Goal: Navigation & Orientation: Find specific page/section

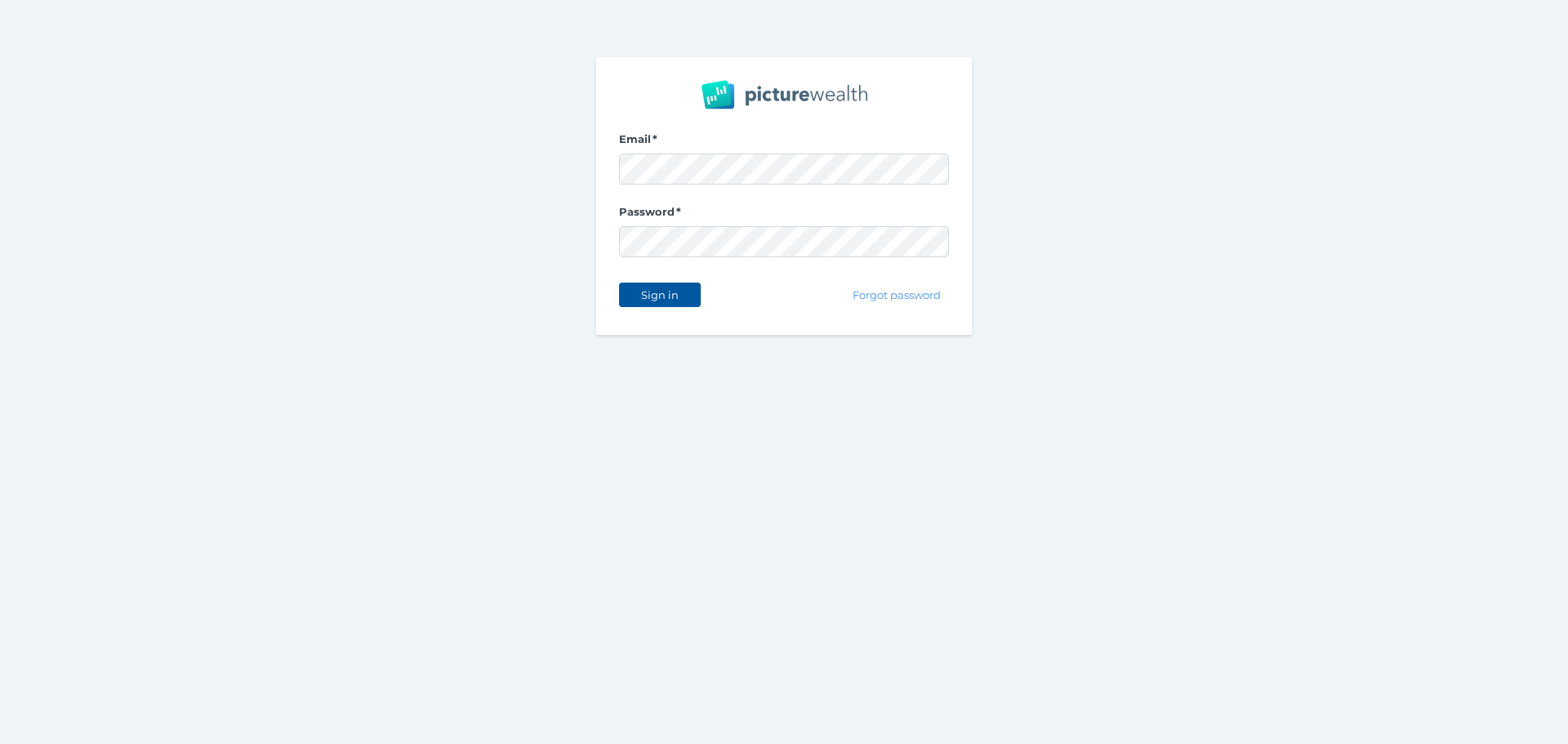
click at [660, 295] on span "Sign in" at bounding box center [659, 295] width 51 height 13
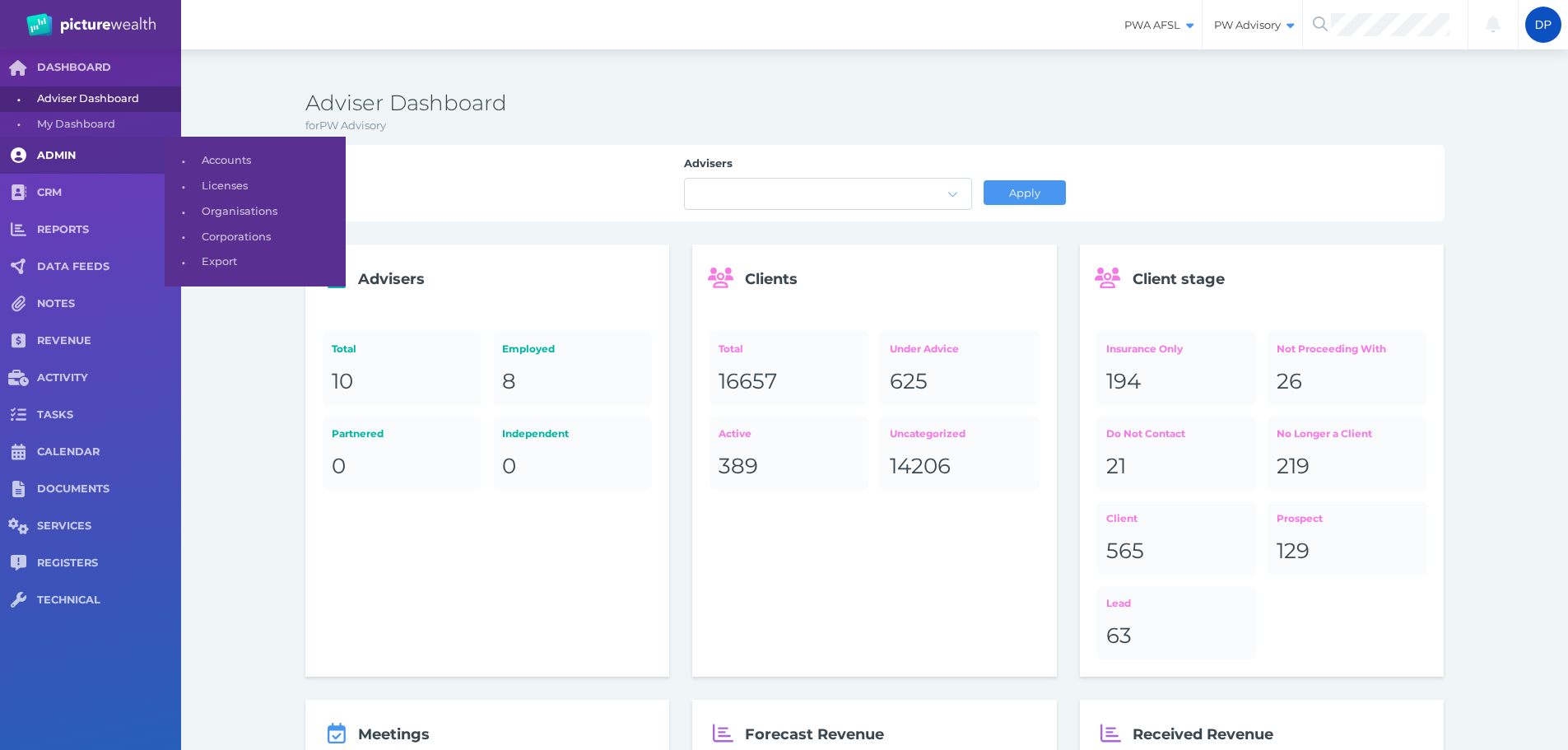
click at [58, 151] on span "ADMIN" at bounding box center [109, 156] width 144 height 14
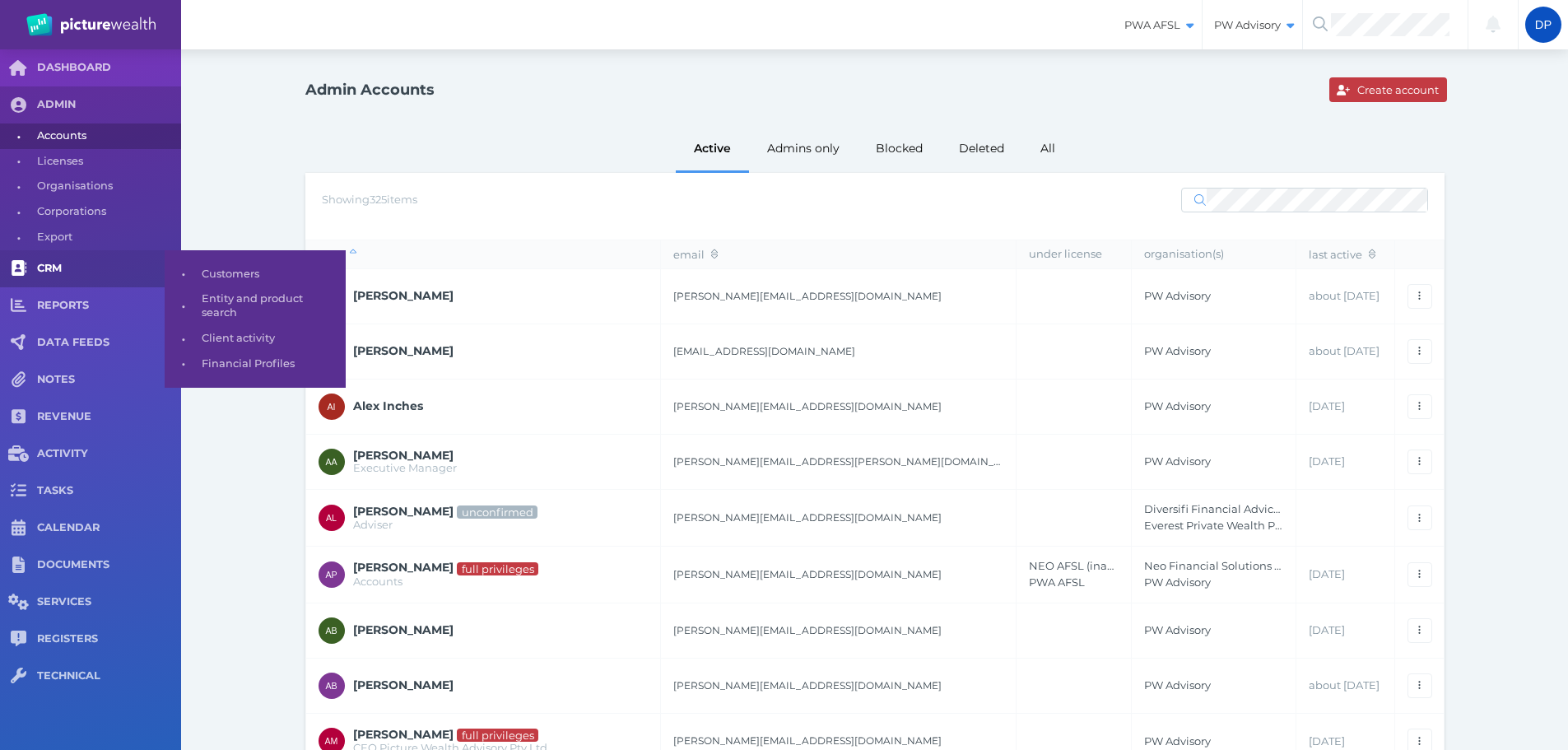
click at [59, 273] on span "CRM" at bounding box center [109, 269] width 144 height 14
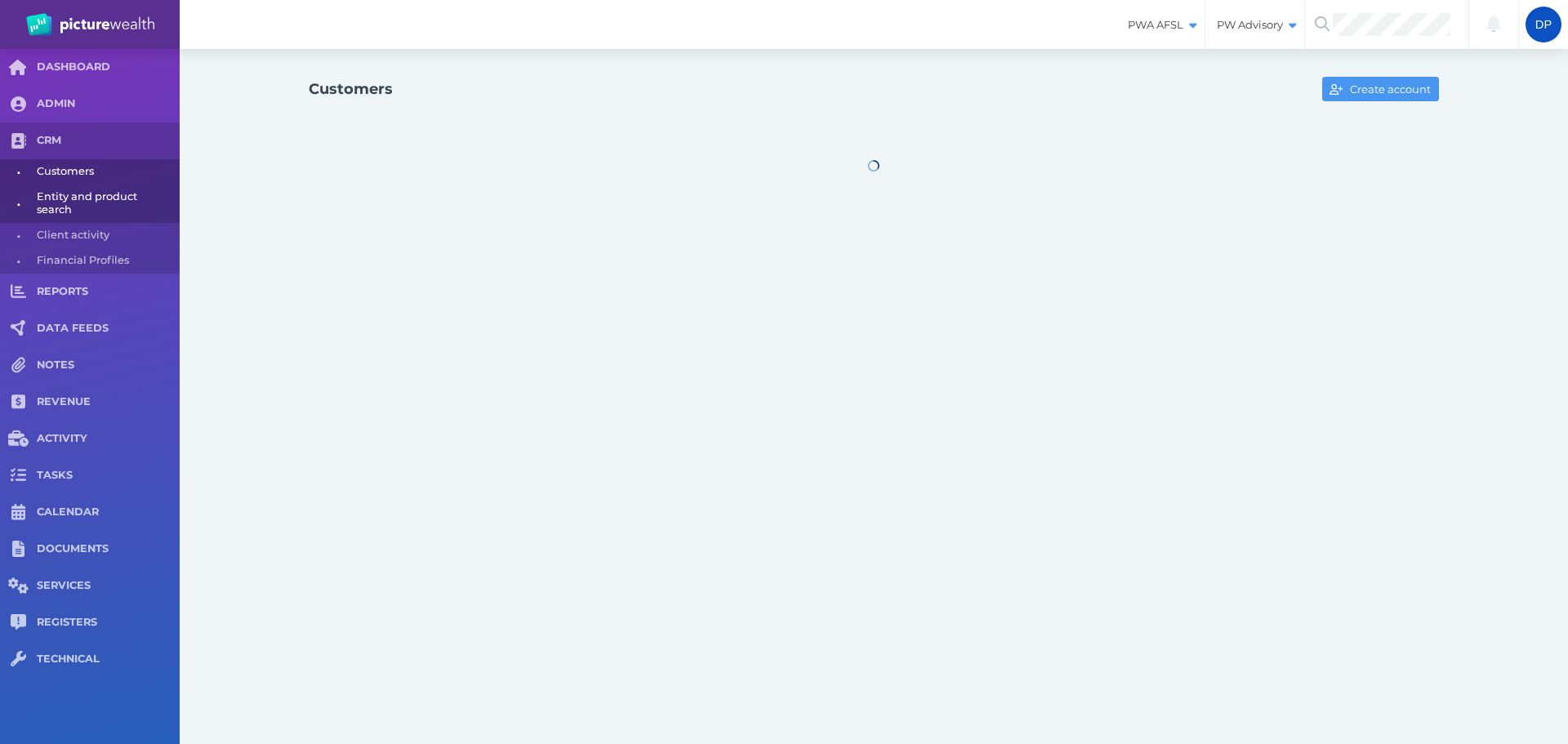
select select "25"
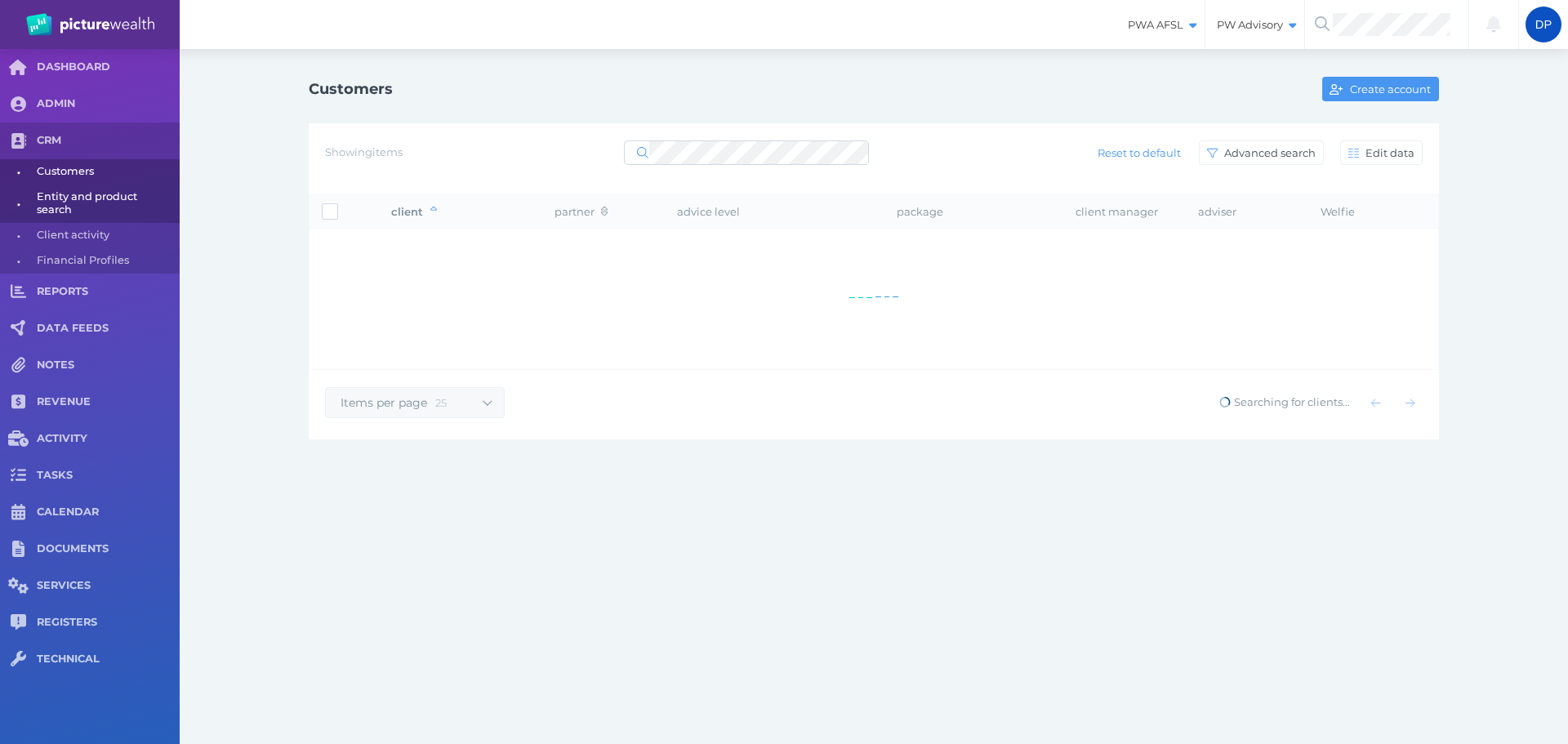
click at [66, 200] on span "Entity and product search" at bounding box center [105, 204] width 137 height 39
select select "25"
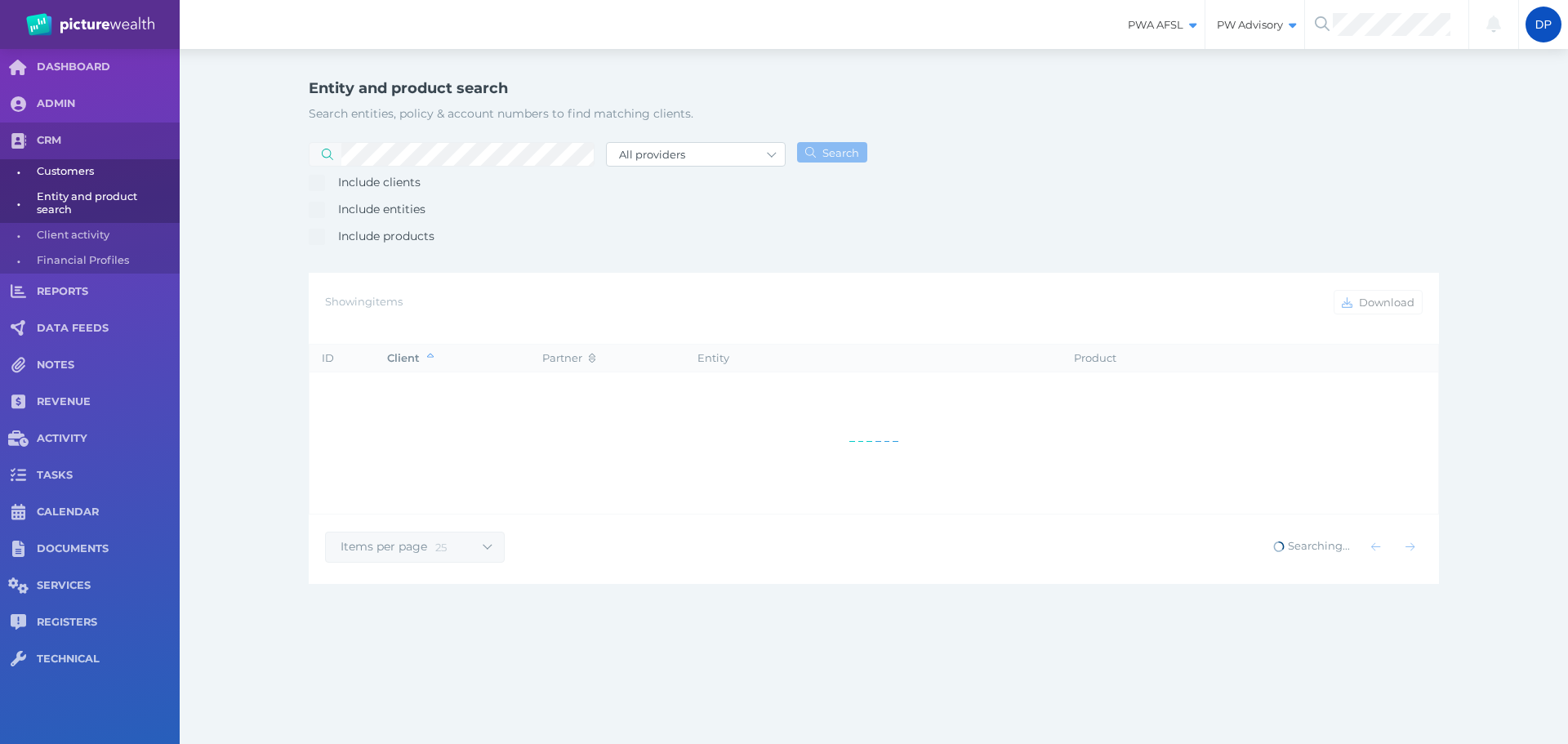
click at [64, 173] on span "Customers" at bounding box center [105, 172] width 137 height 25
select select "25"
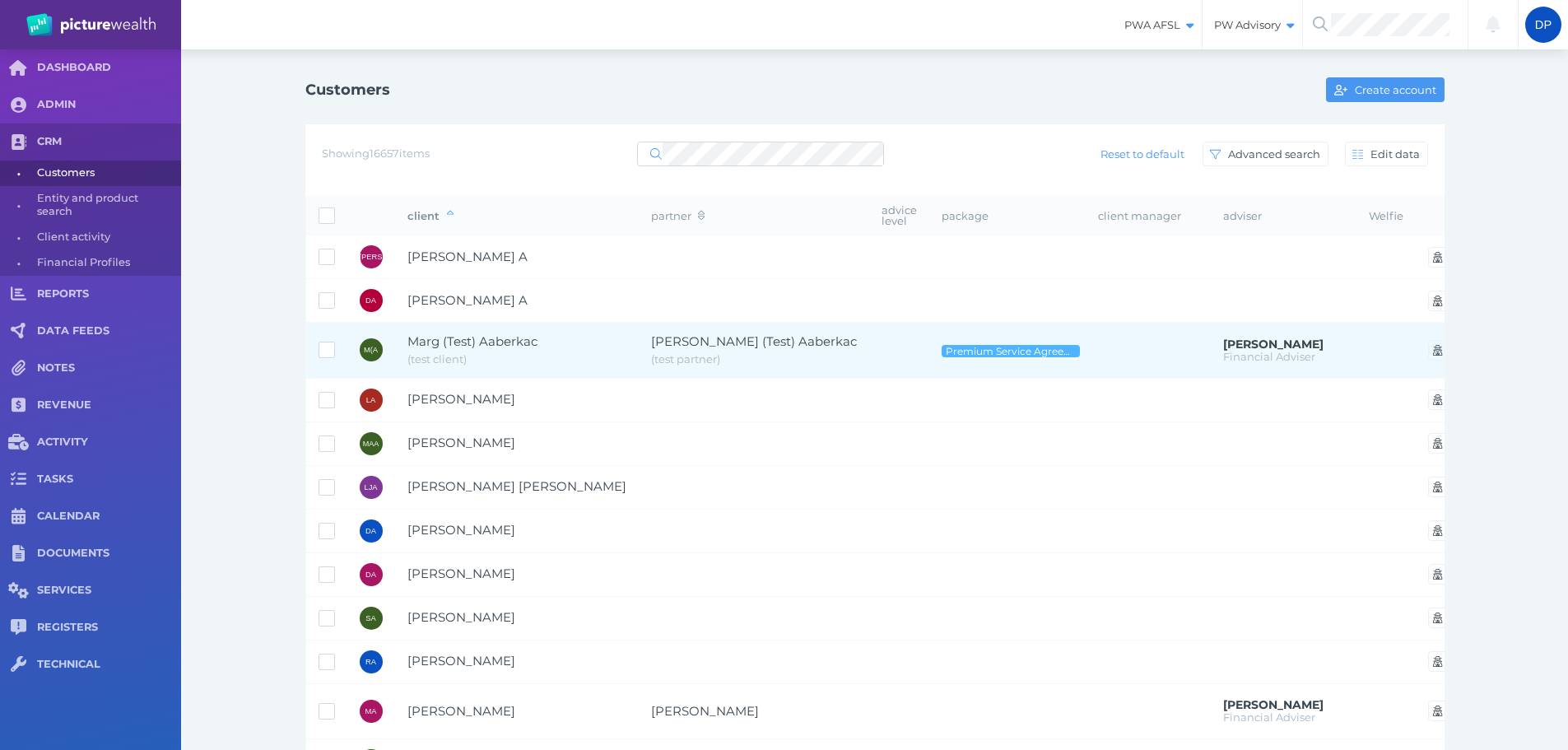
click at [447, 355] on span "( test client )" at bounding box center [437, 359] width 59 height 14
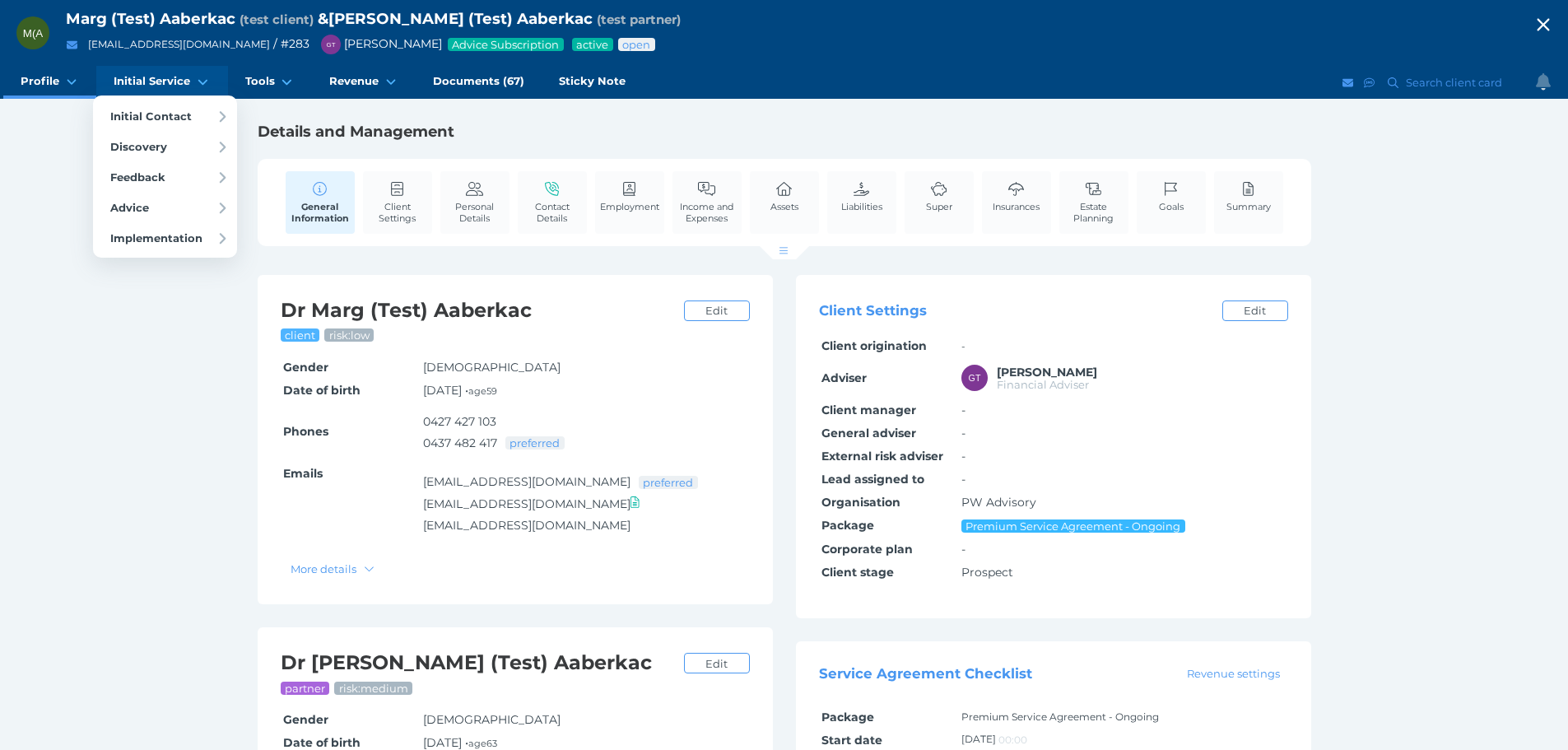
click at [145, 81] on span "Initial Service" at bounding box center [152, 81] width 76 height 14
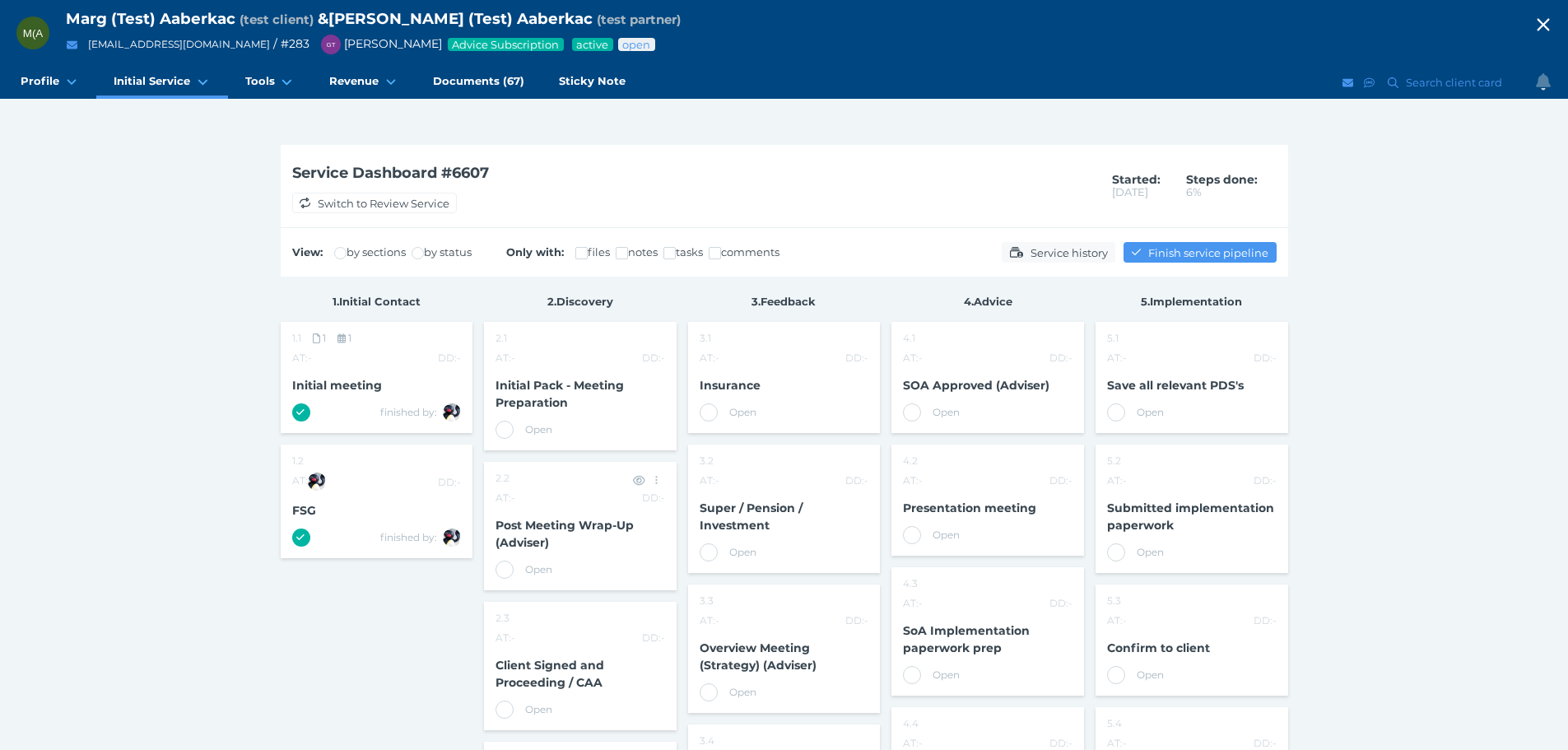
click at [541, 541] on span "Post Meeting Wrap-Up (Adviser)" at bounding box center [564, 535] width 138 height 32
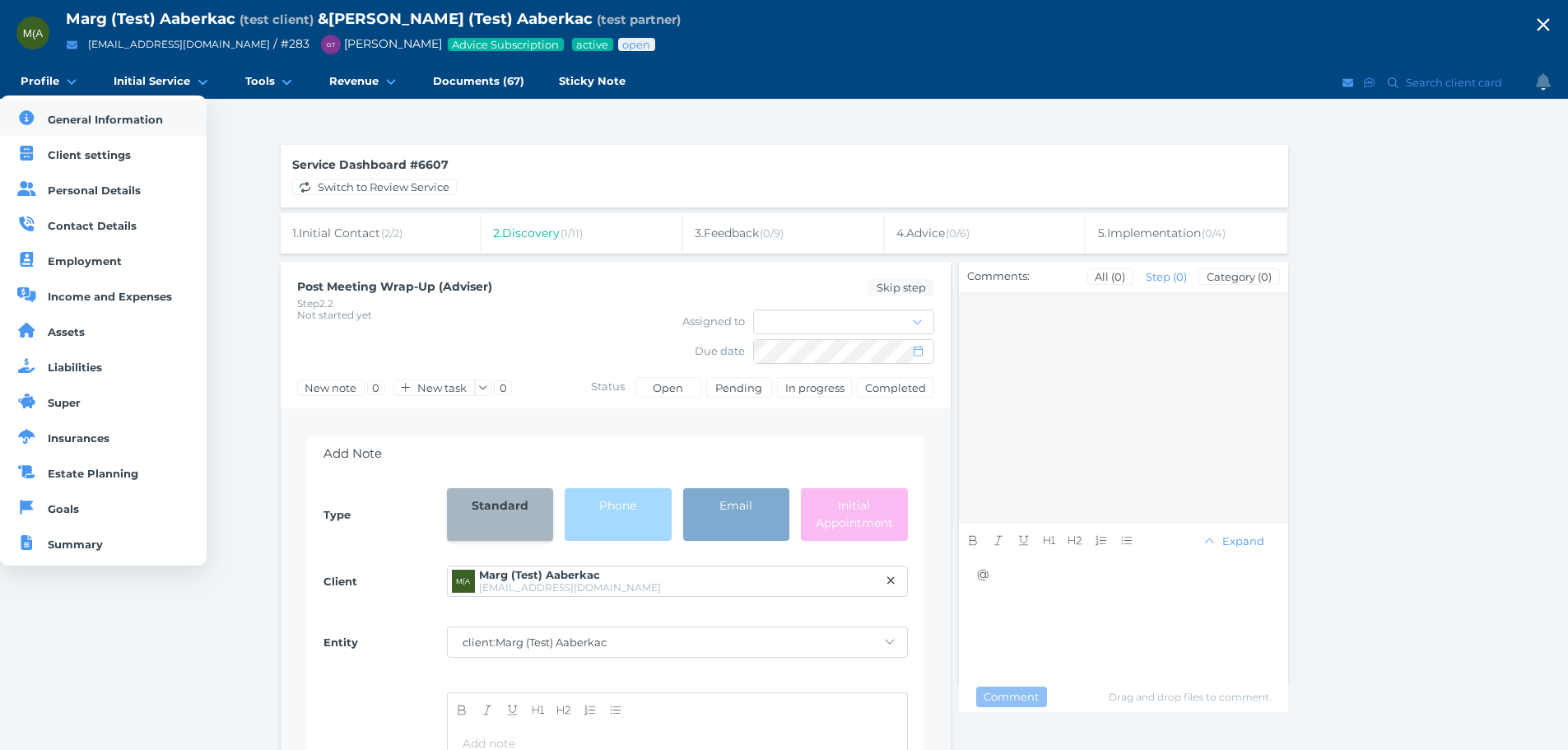
click at [79, 111] on link "General Information" at bounding box center [103, 118] width 207 height 36
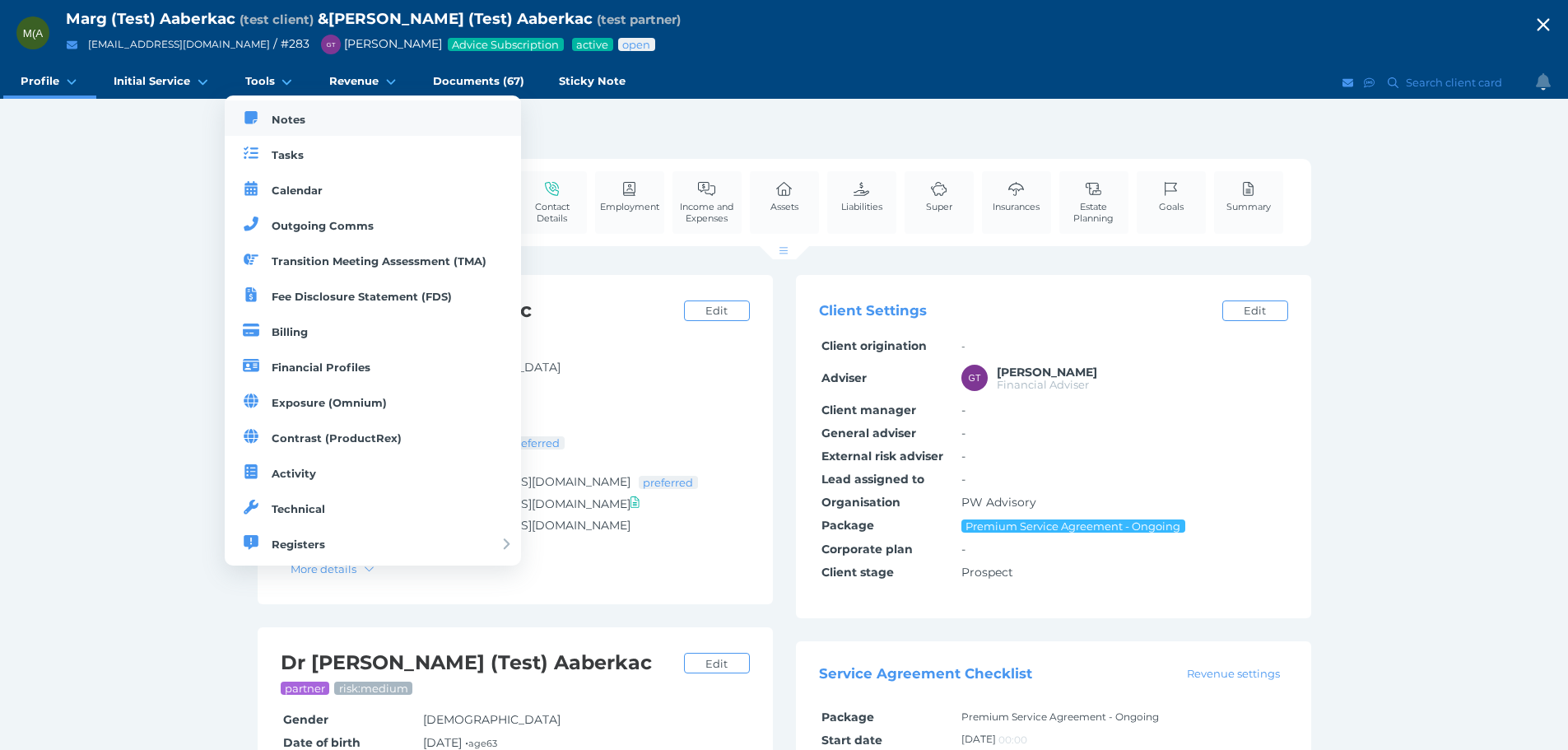
click at [295, 120] on span "Notes" at bounding box center [288, 120] width 34 height 14
select select "50"
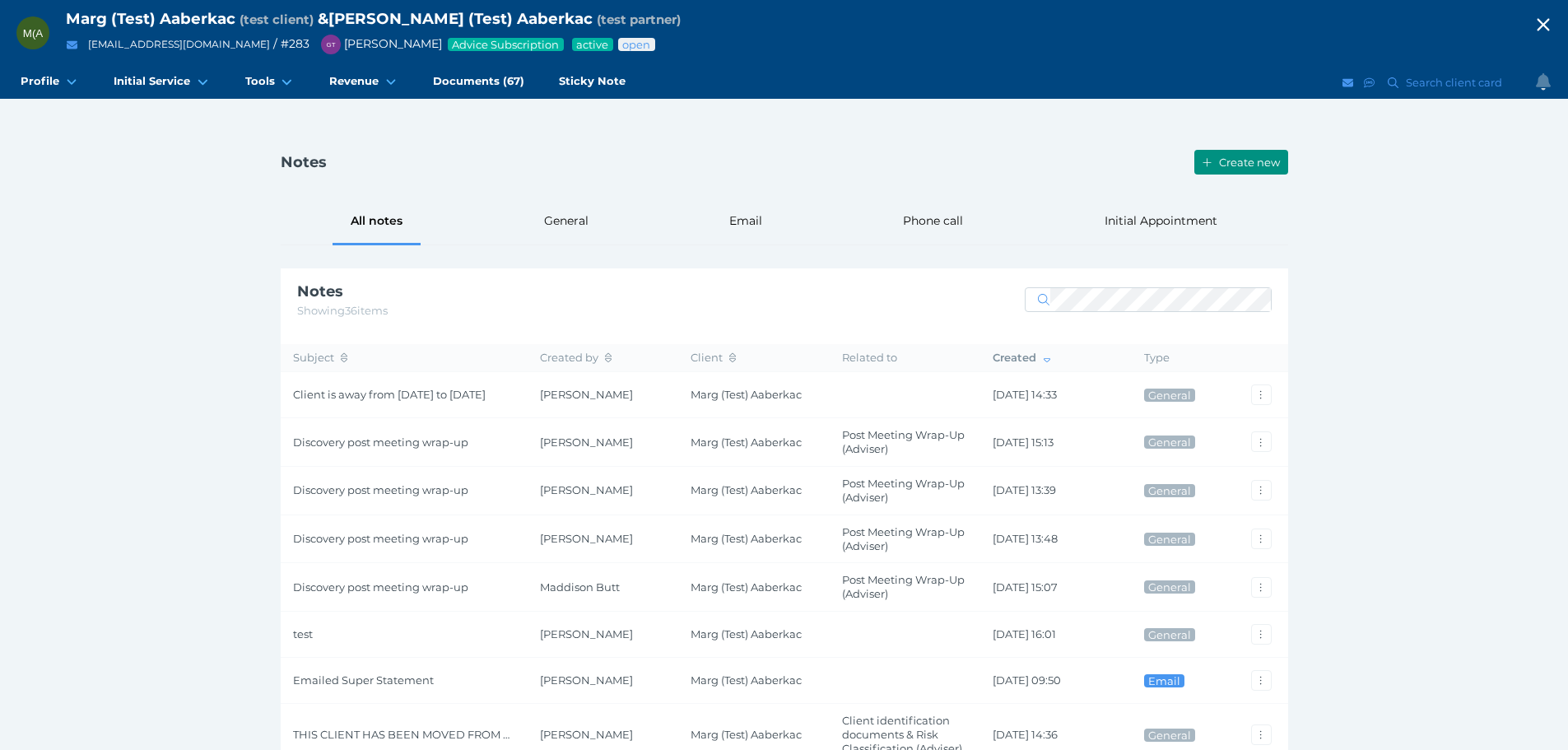
click at [1237, 161] on span "Create new" at bounding box center [1252, 162] width 71 height 14
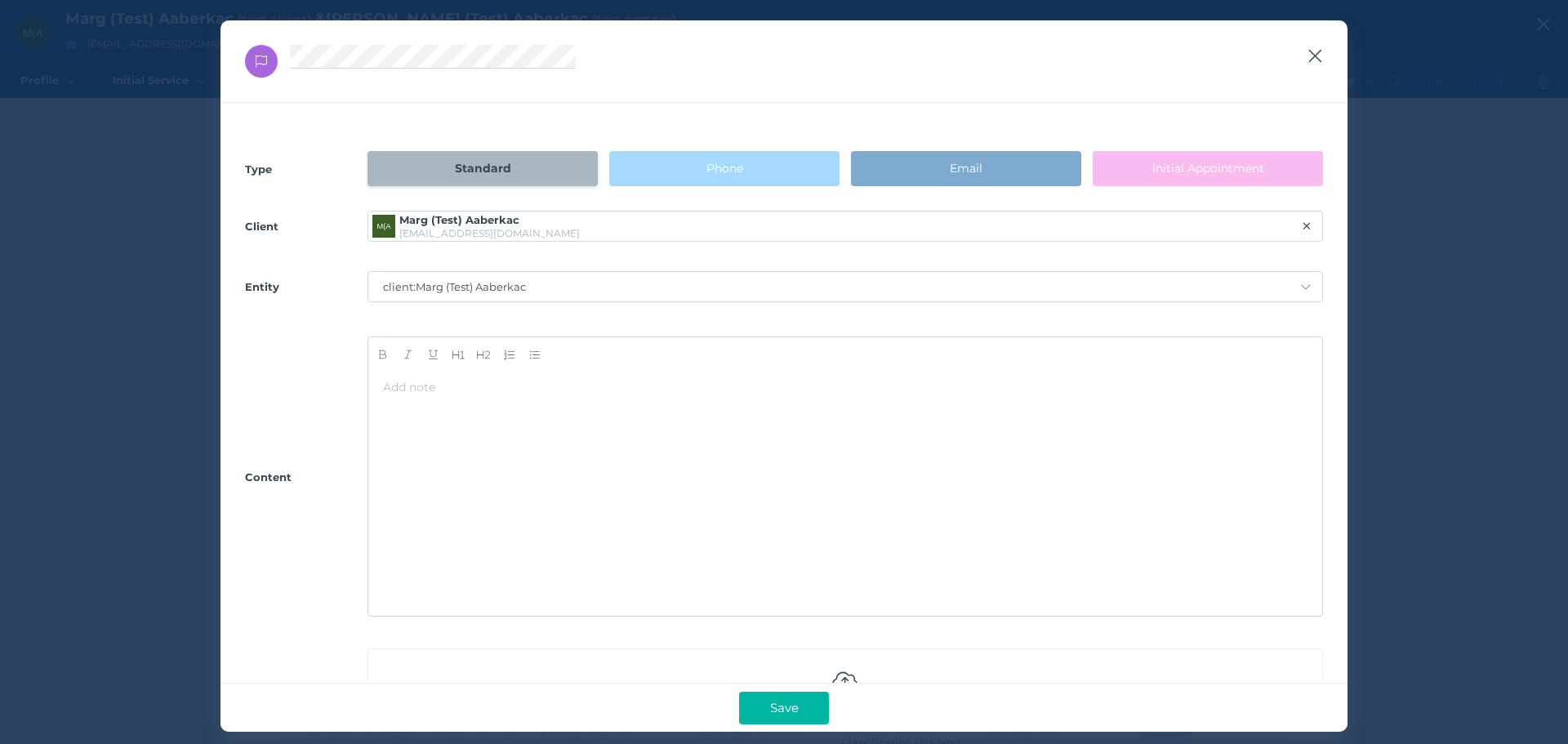
click at [1316, 53] on icon "button" at bounding box center [1315, 56] width 15 height 20
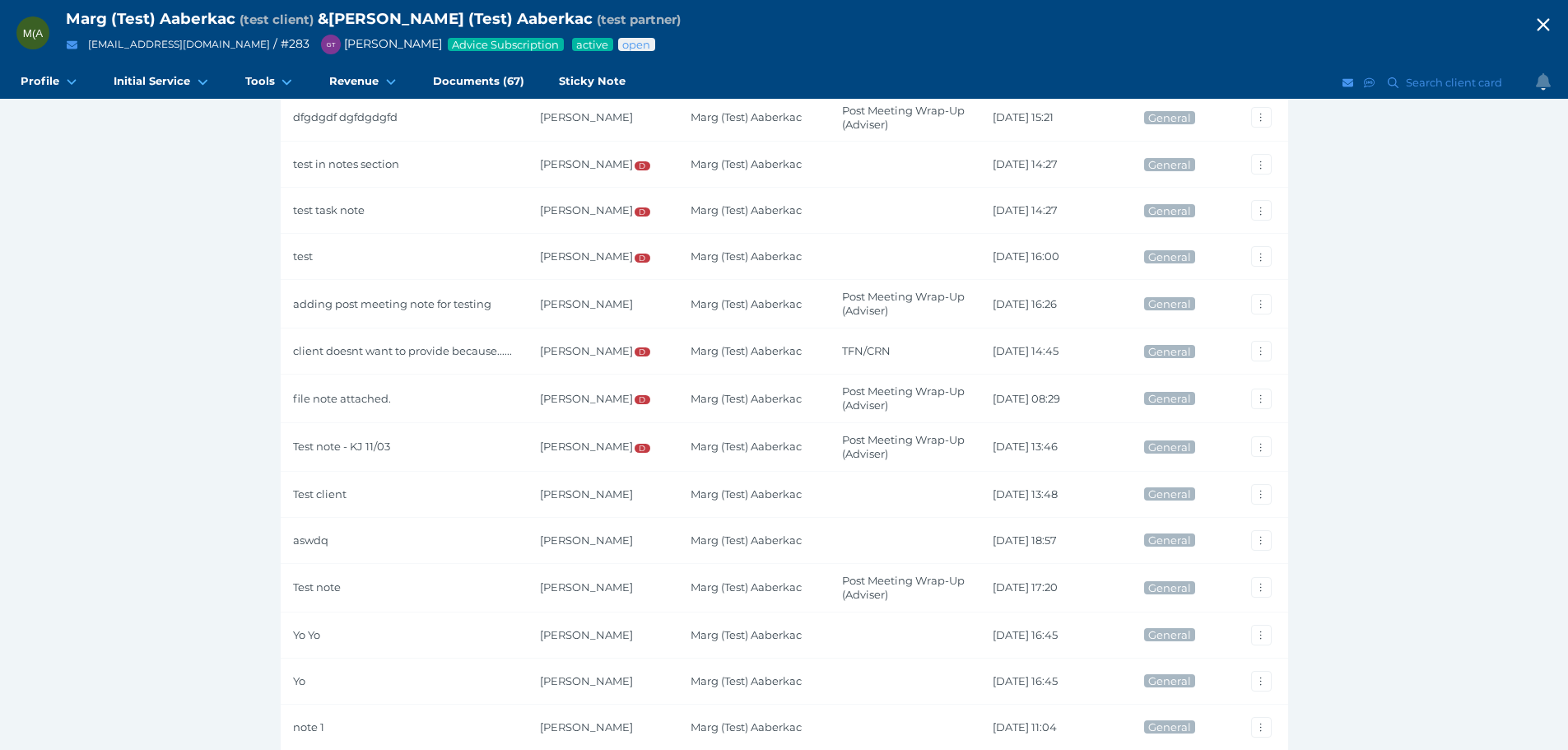
scroll to position [988, 0]
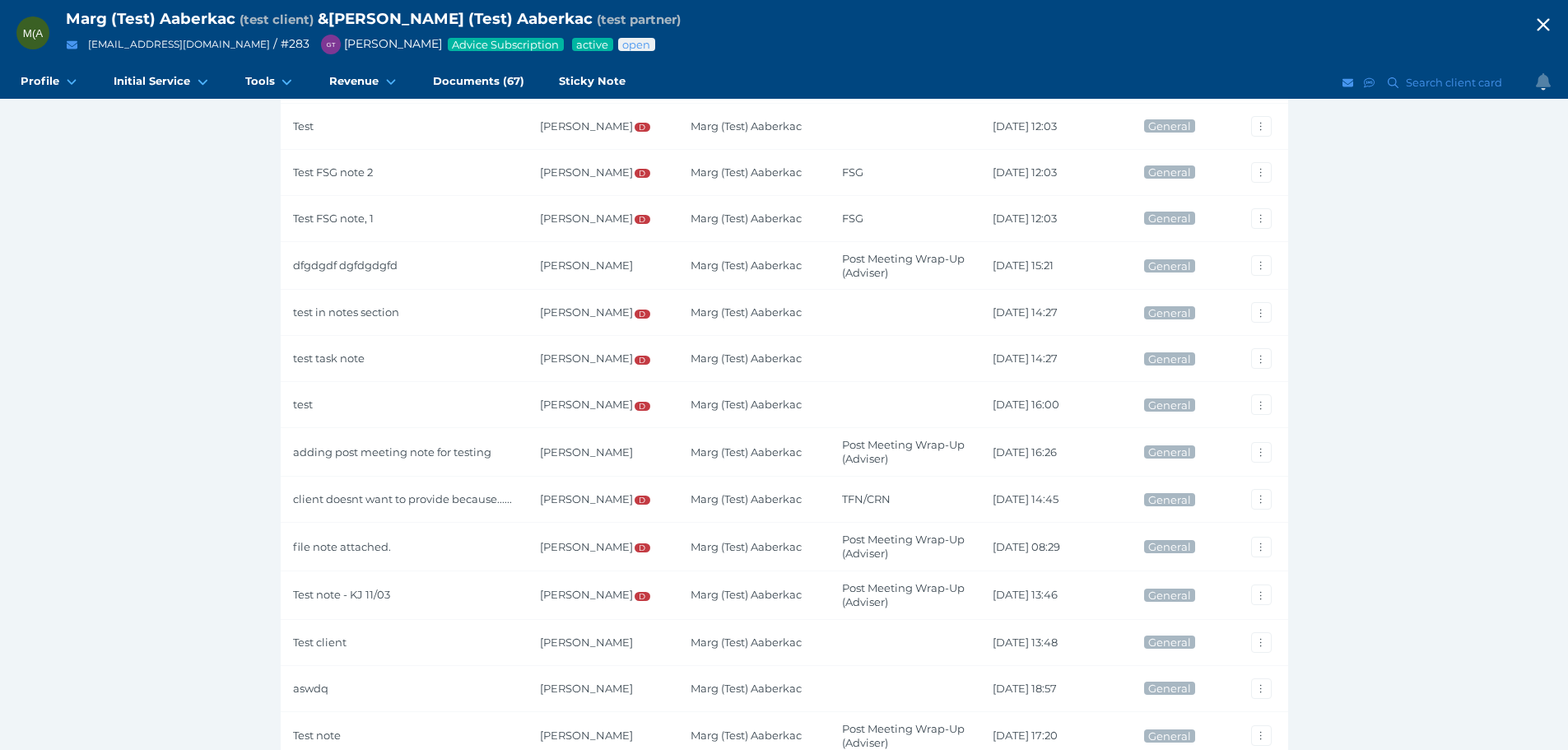
click at [1549, 28] on icon "button" at bounding box center [1543, 25] width 13 height 13
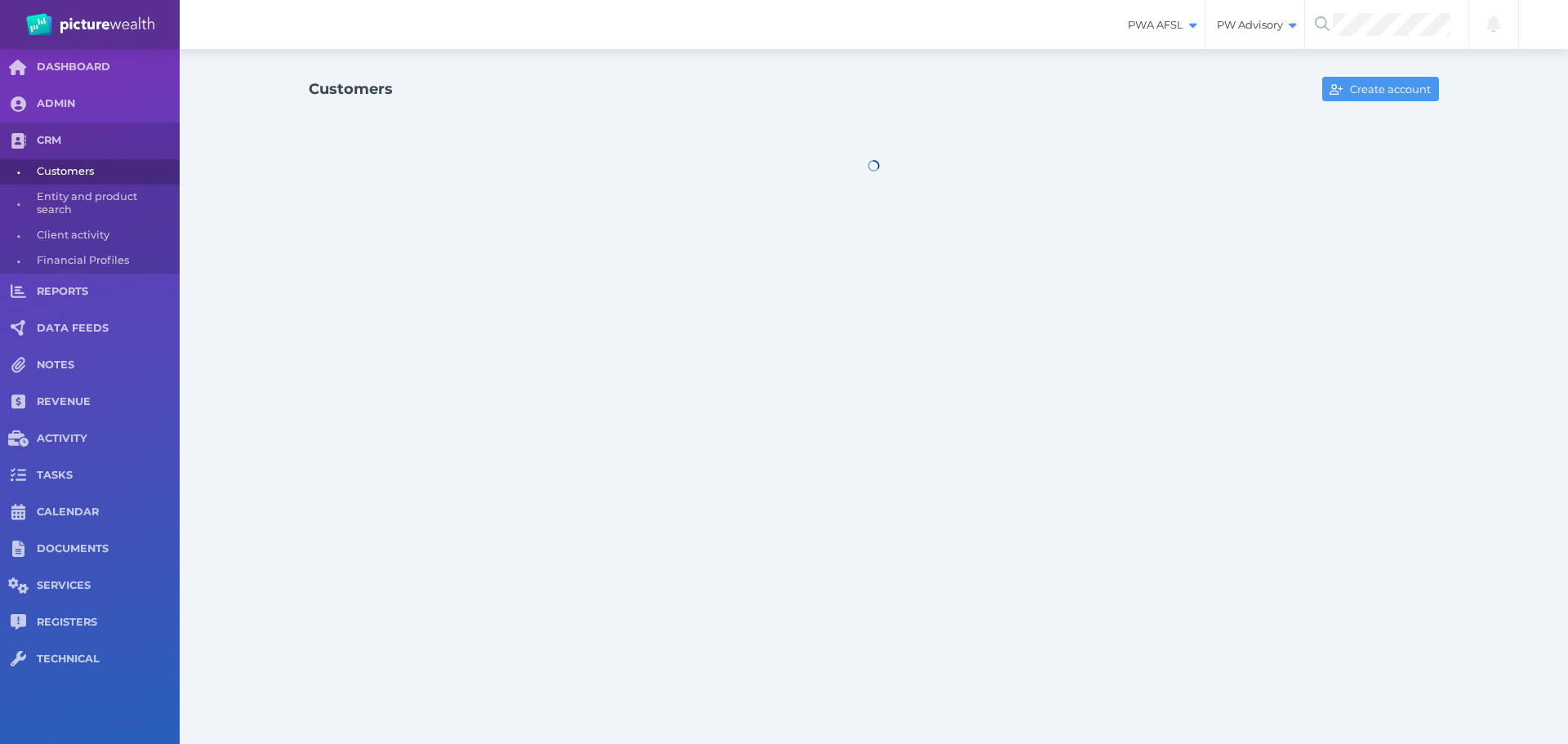
select select "25"
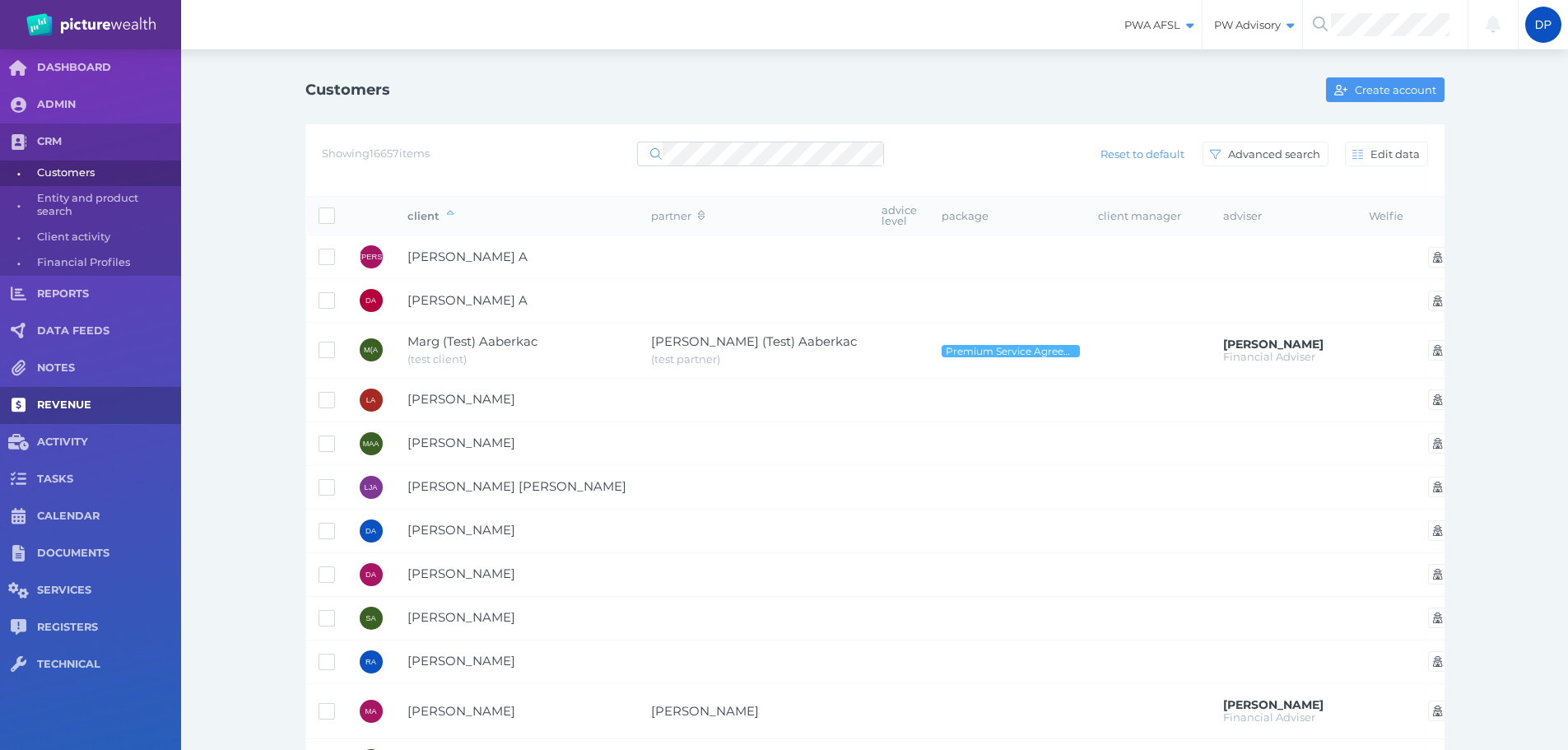
click at [64, 399] on span "REVENUE" at bounding box center [109, 406] width 144 height 14
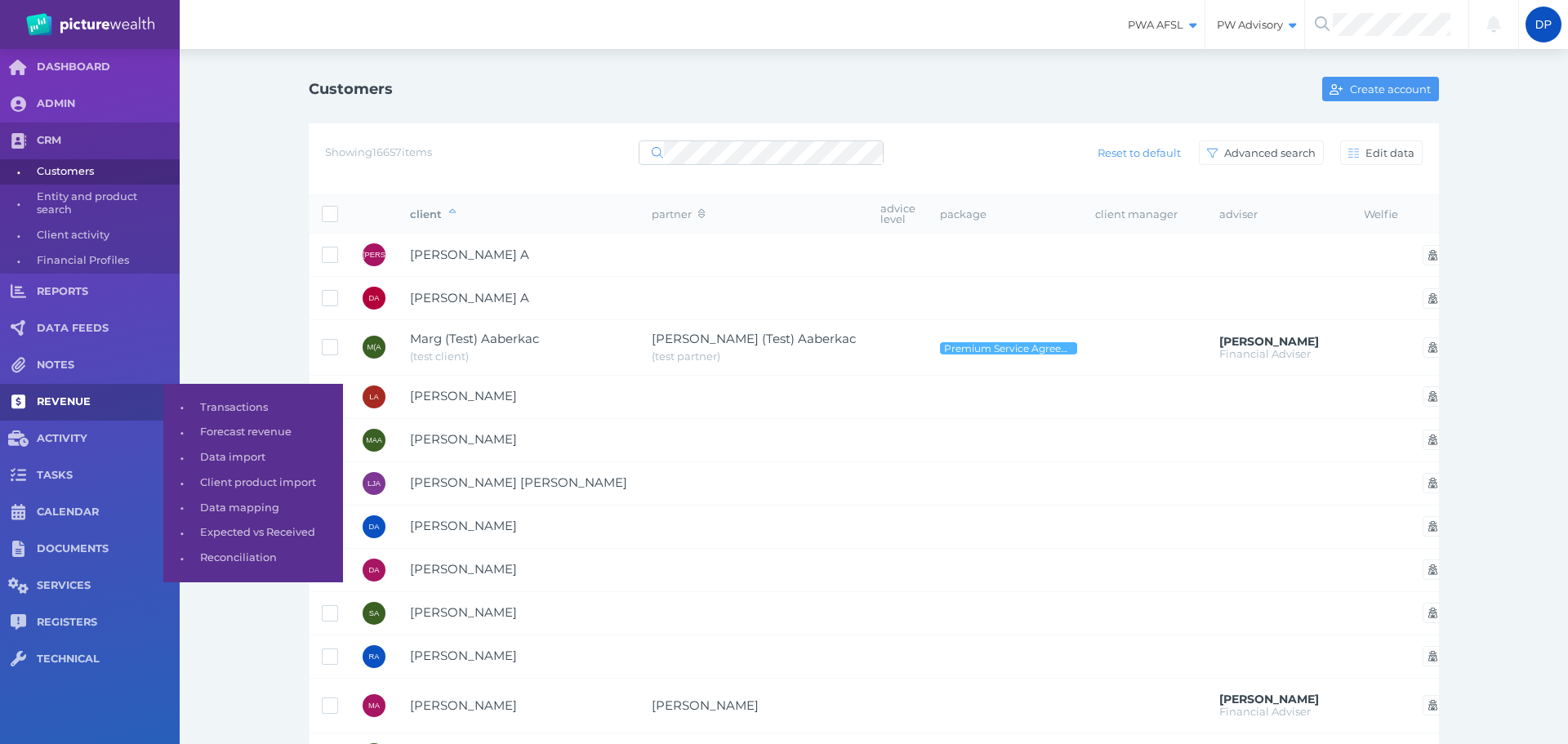
select select "25"
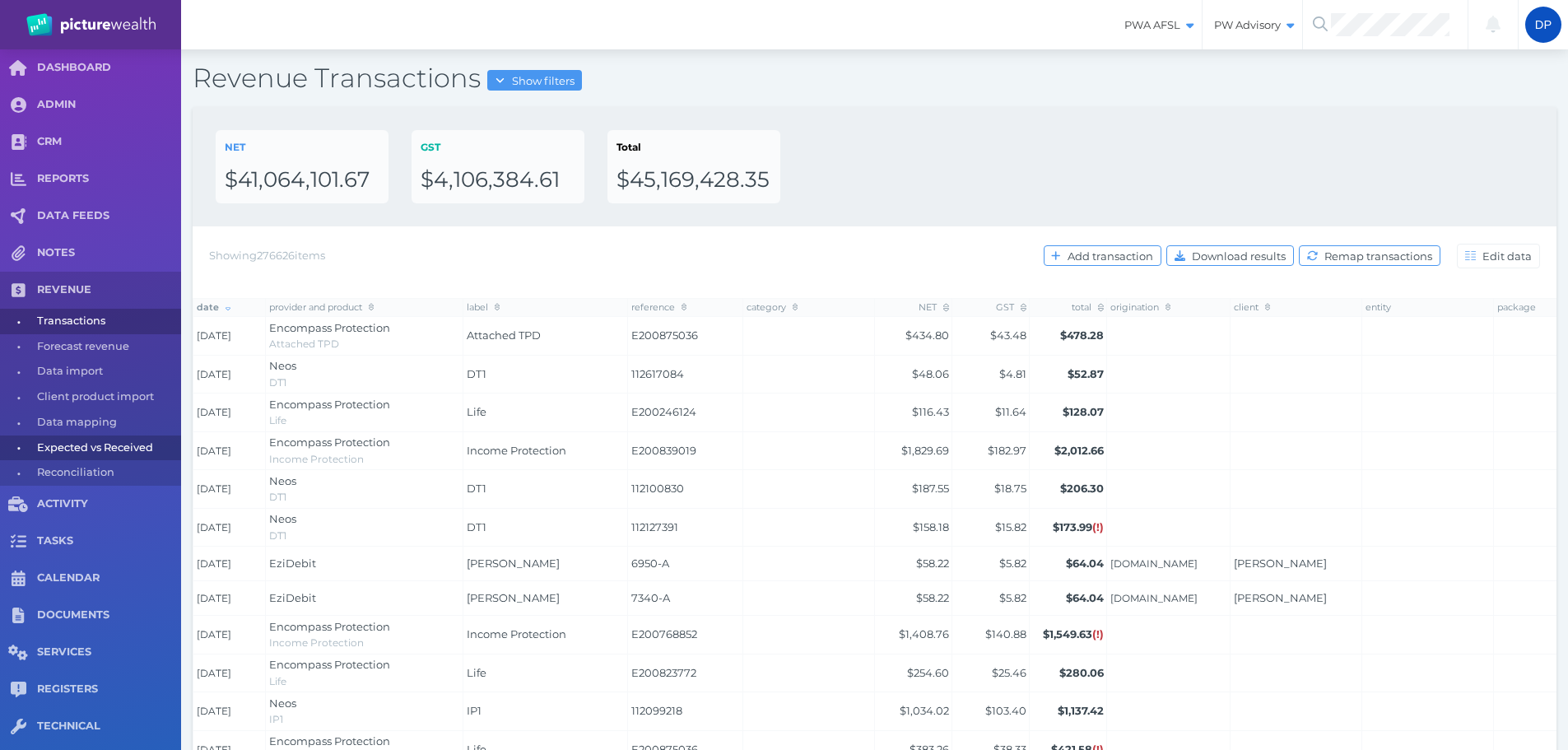
click at [98, 441] on span "Expected vs Received" at bounding box center [106, 449] width 138 height 25
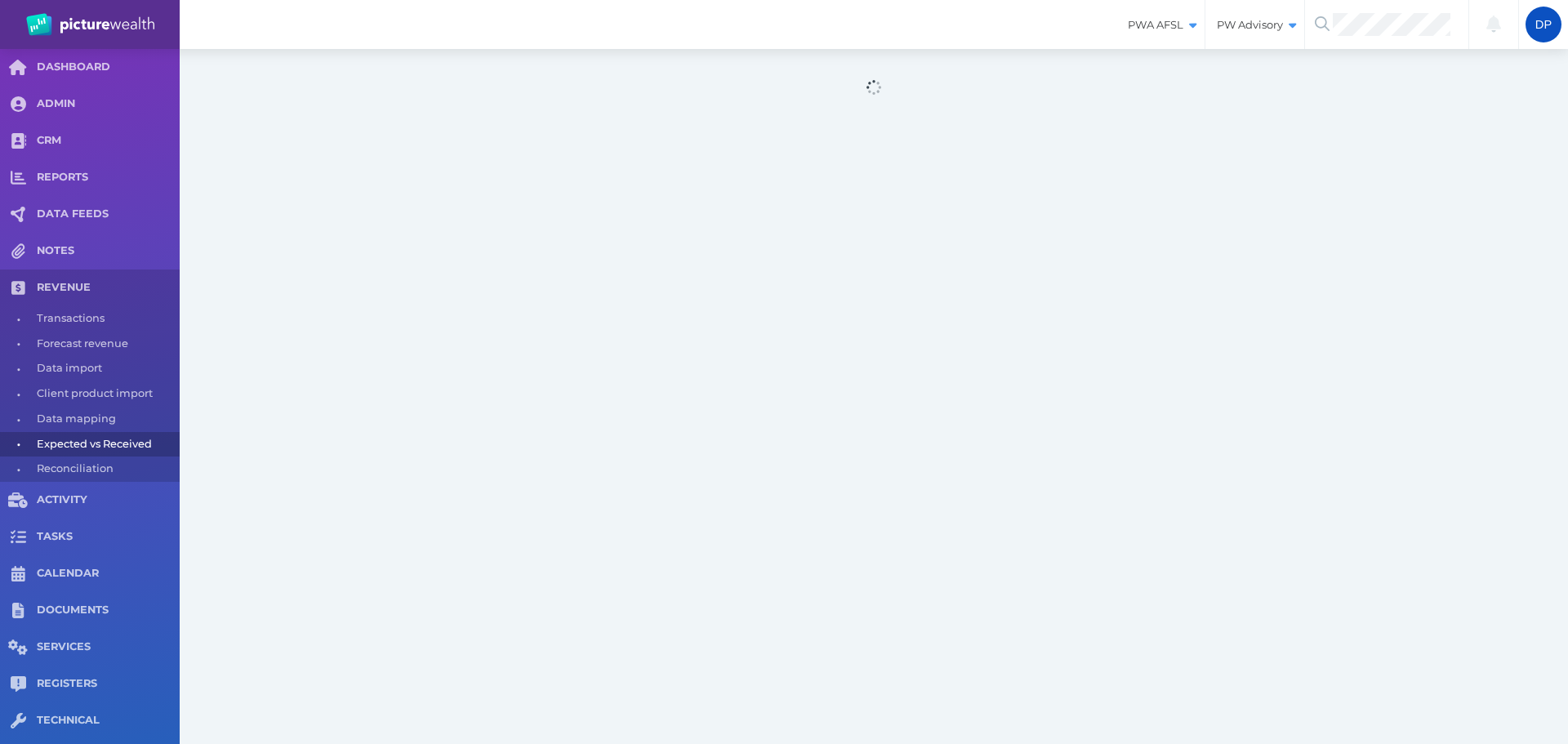
select select "25"
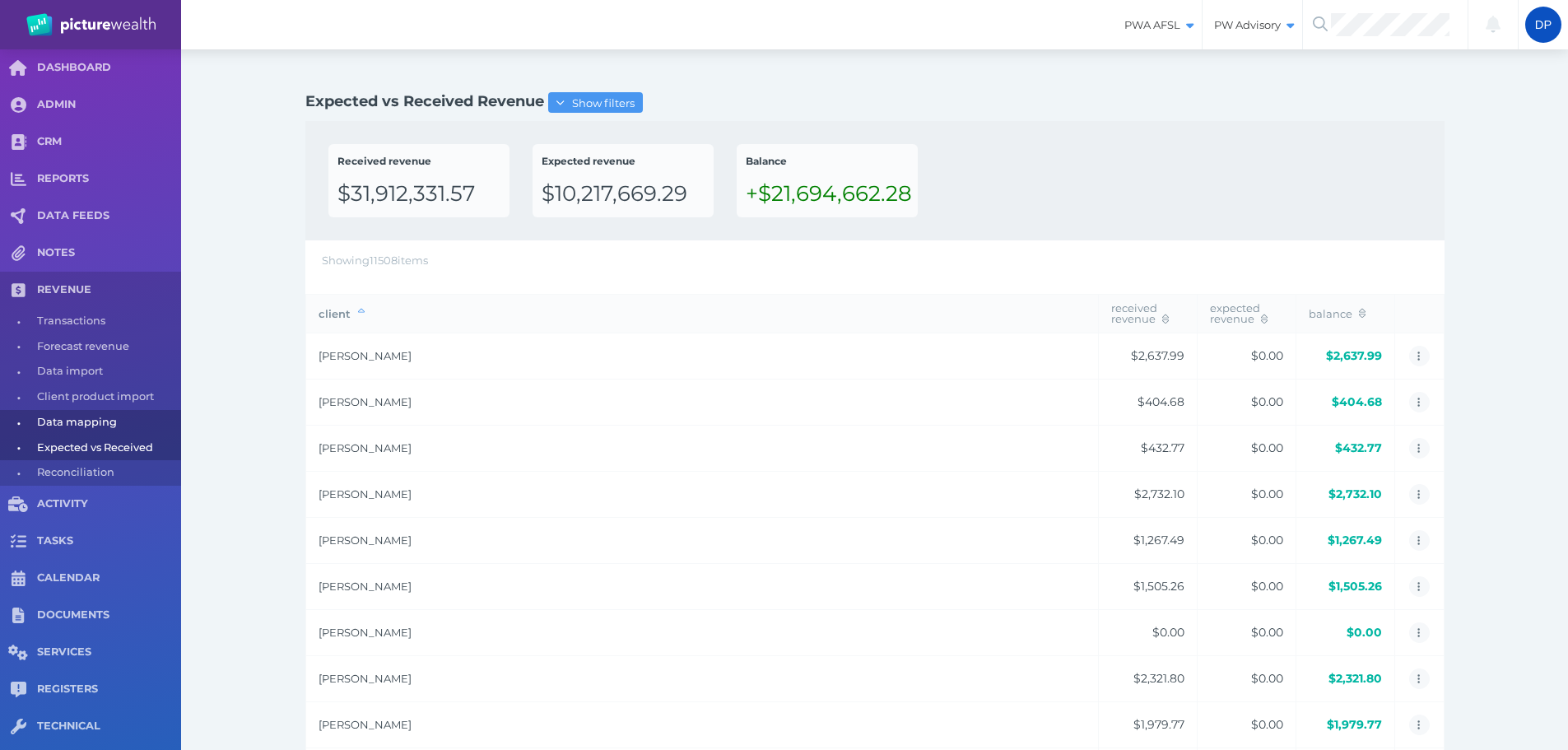
click at [111, 425] on span "Data mapping" at bounding box center [106, 423] width 138 height 25
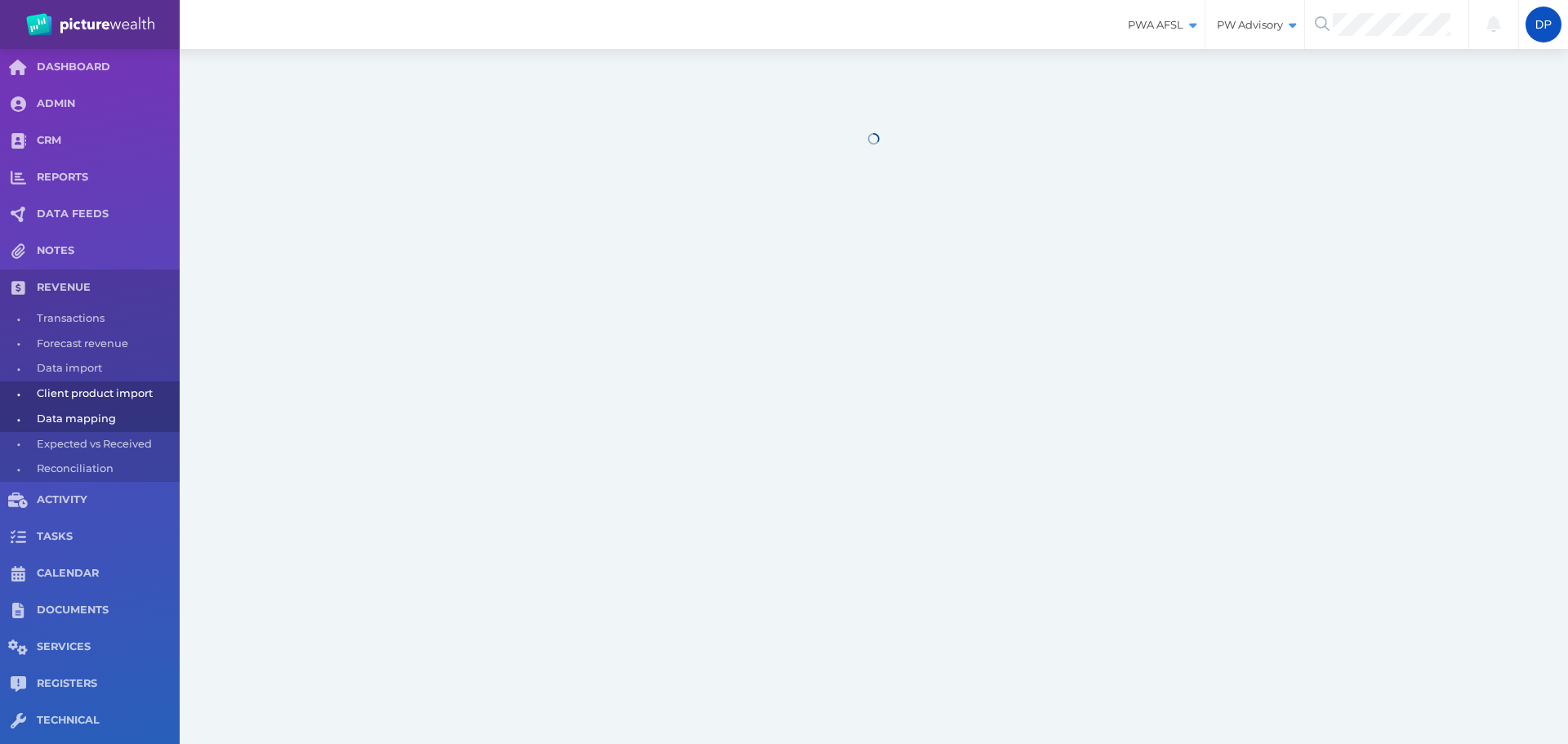
click at [111, 398] on span "Client product import" at bounding box center [105, 394] width 137 height 25
select select "25"
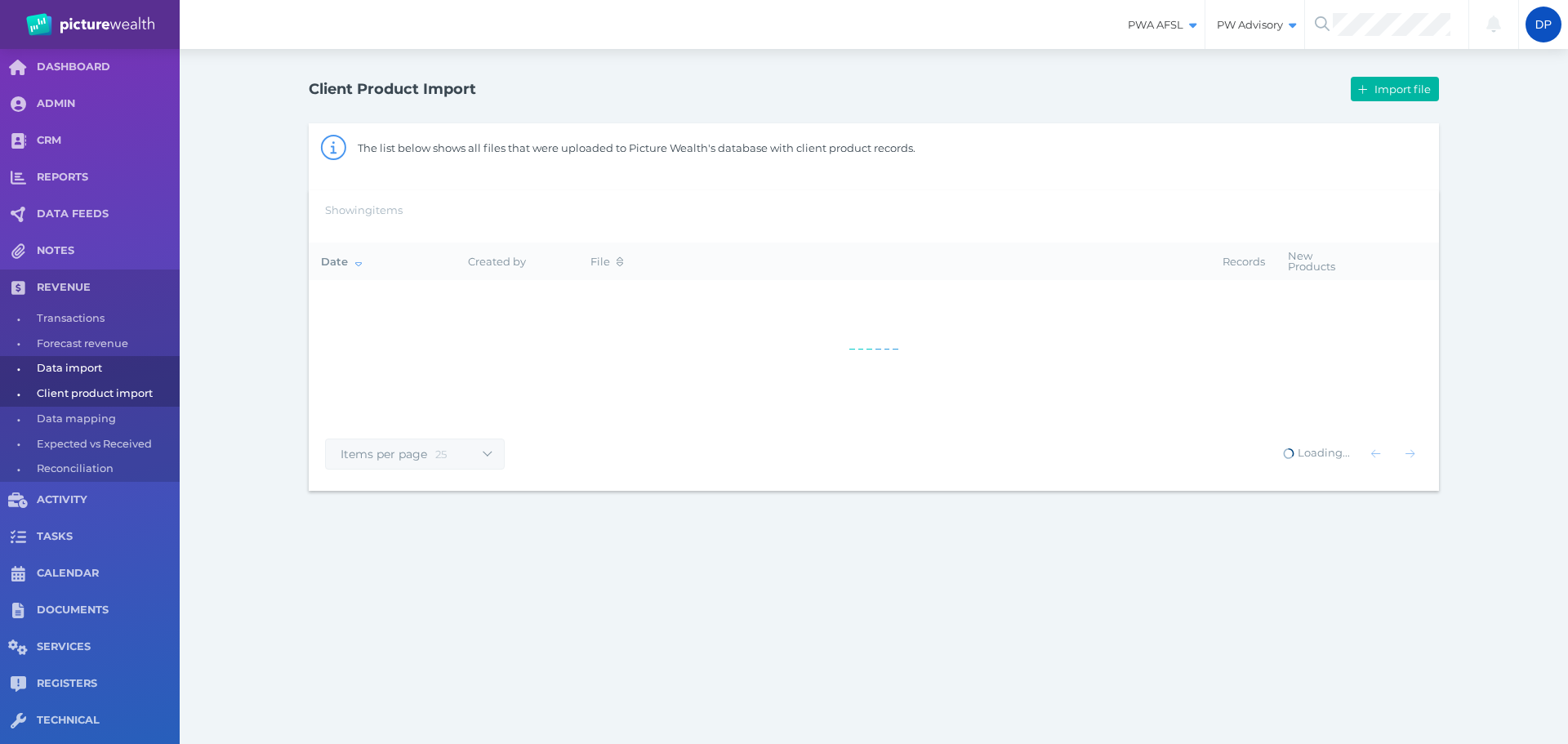
click at [95, 375] on span "Data import" at bounding box center [105, 369] width 137 height 25
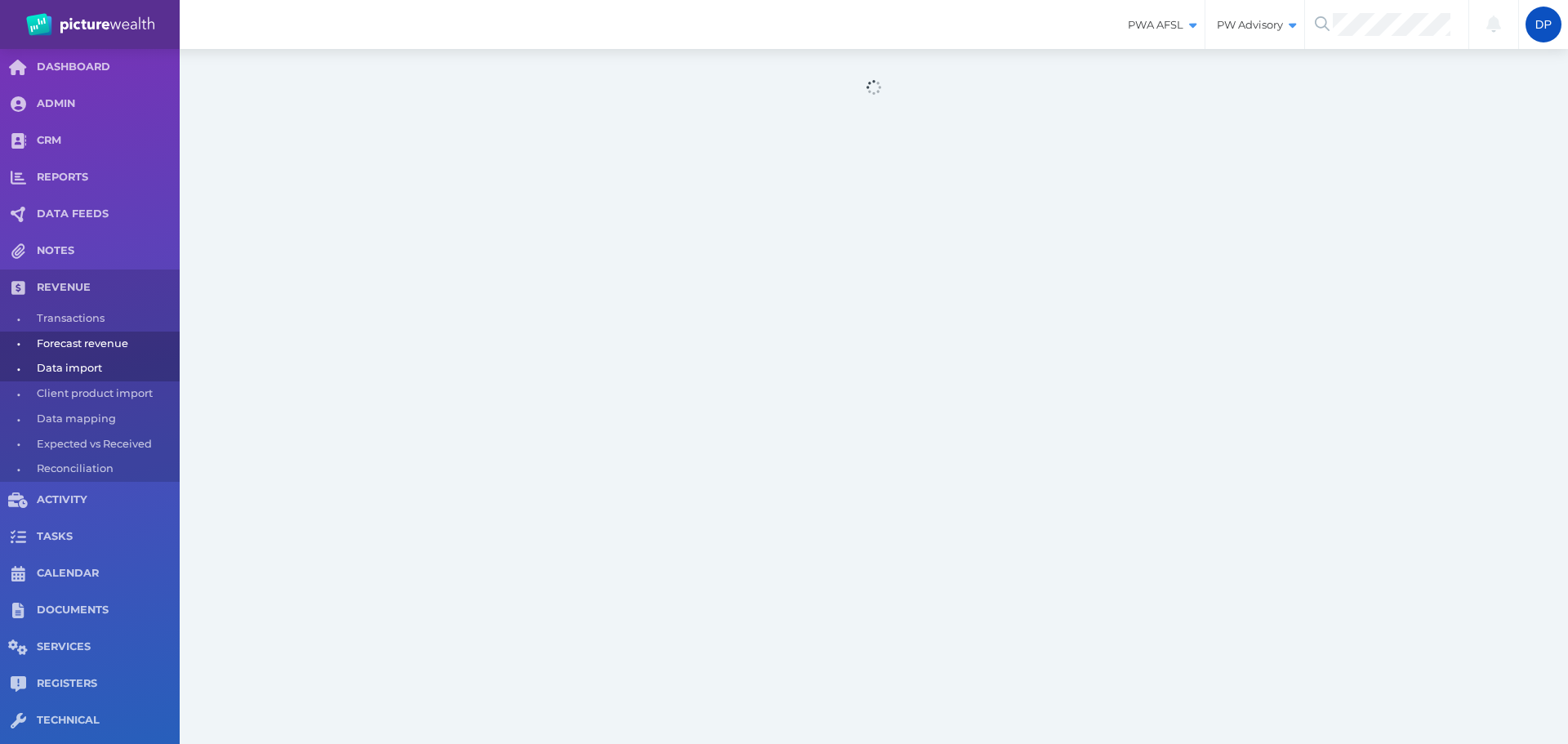
select select "25"
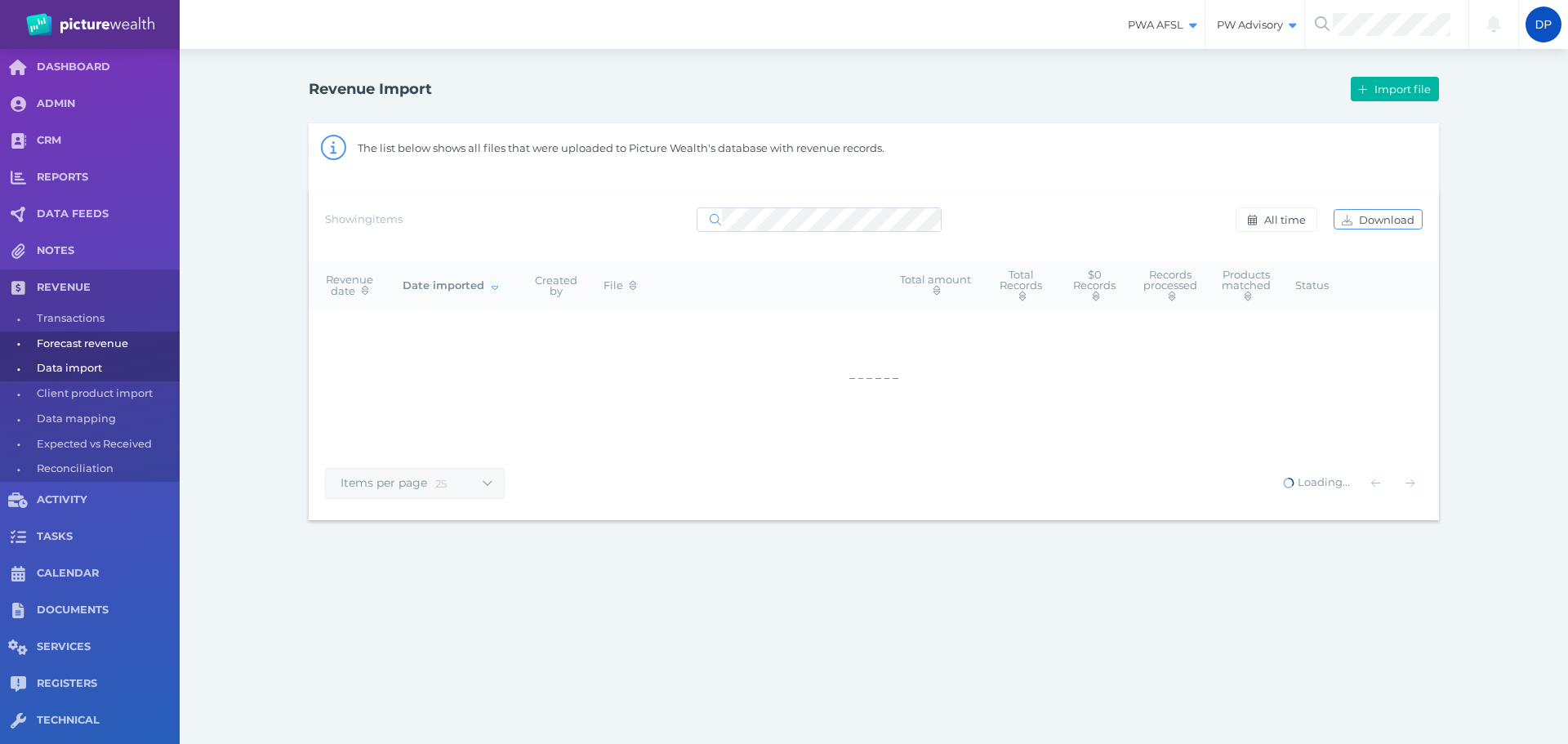
click at [105, 348] on span "Forecast revenue" at bounding box center [105, 344] width 137 height 25
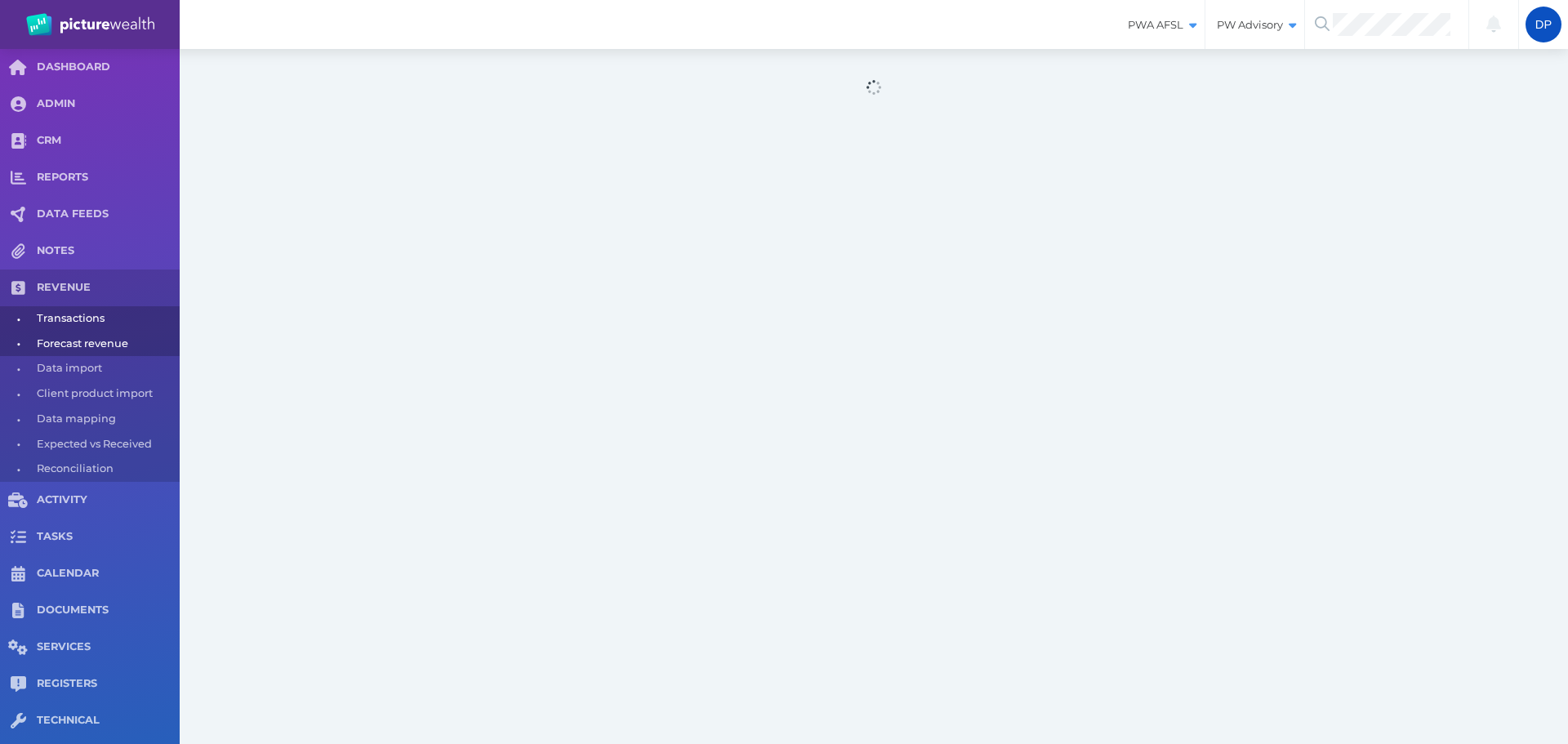
select select "100"
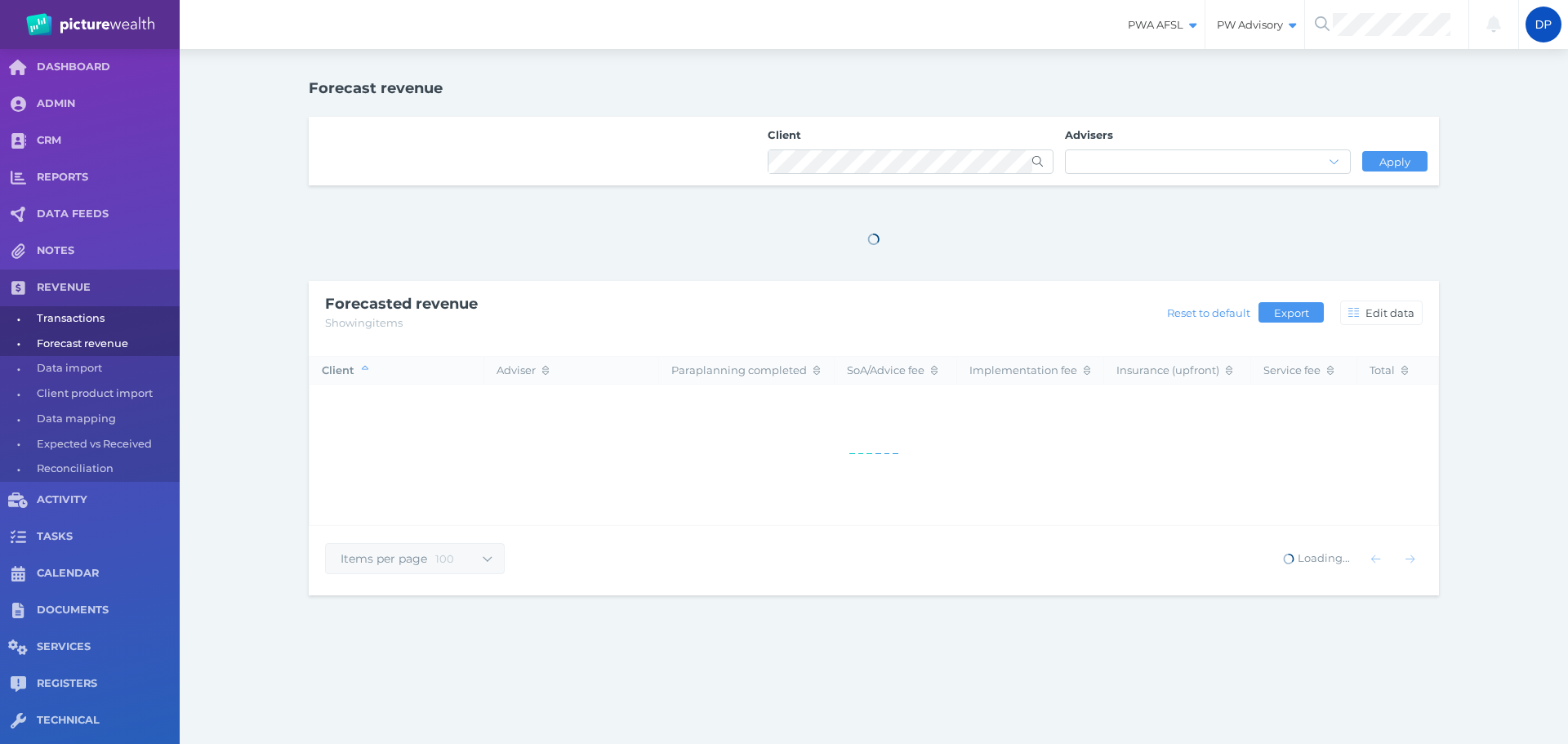
click at [93, 325] on span "Transactions" at bounding box center [105, 319] width 137 height 25
select select "25"
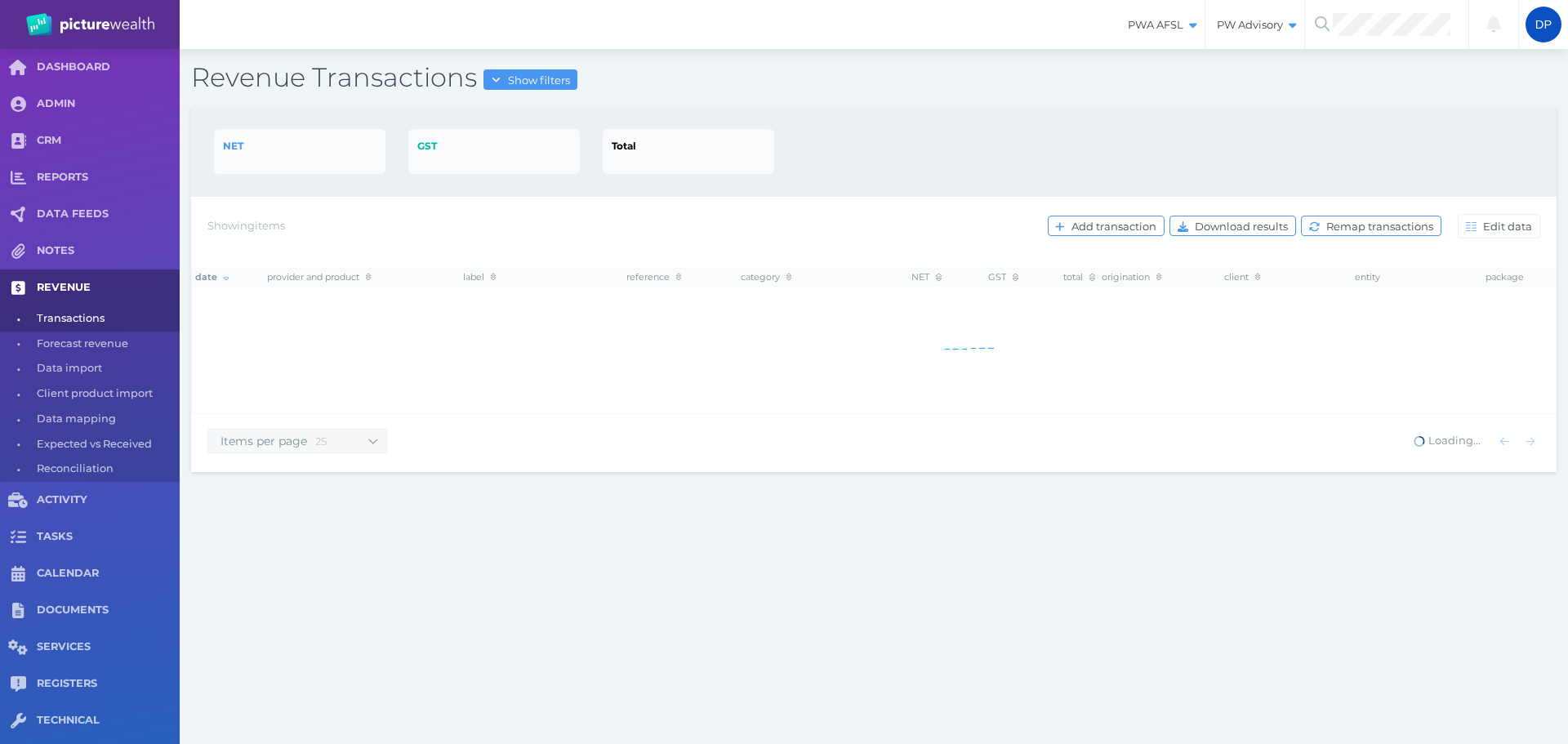
click at [98, 289] on span "REVENUE" at bounding box center [109, 288] width 143 height 14
select select "25"
